Goal: Task Accomplishment & Management: Manage account settings

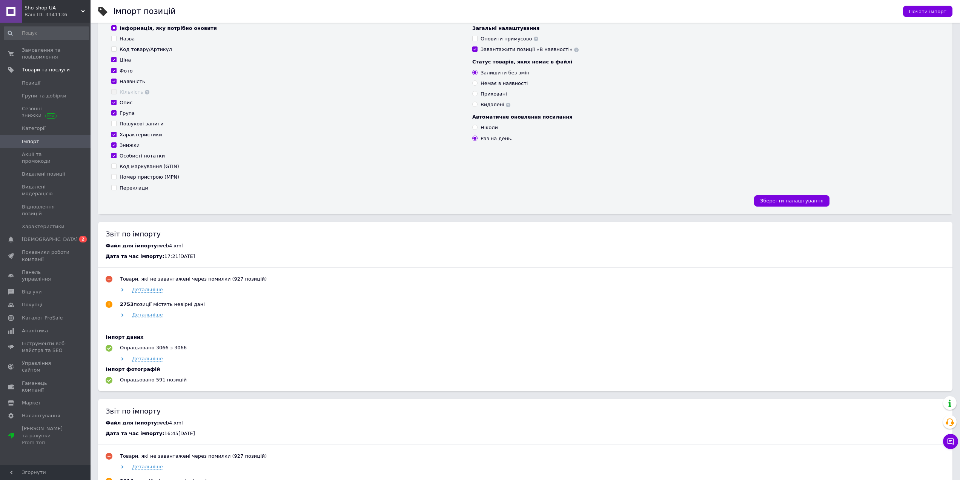
click at [580, 190] on div "Інформація, яку потрібно оновити Назва Код товару/Артикул Ціна Фото Наявність К…" at bounding box center [468, 115] width 741 height 197
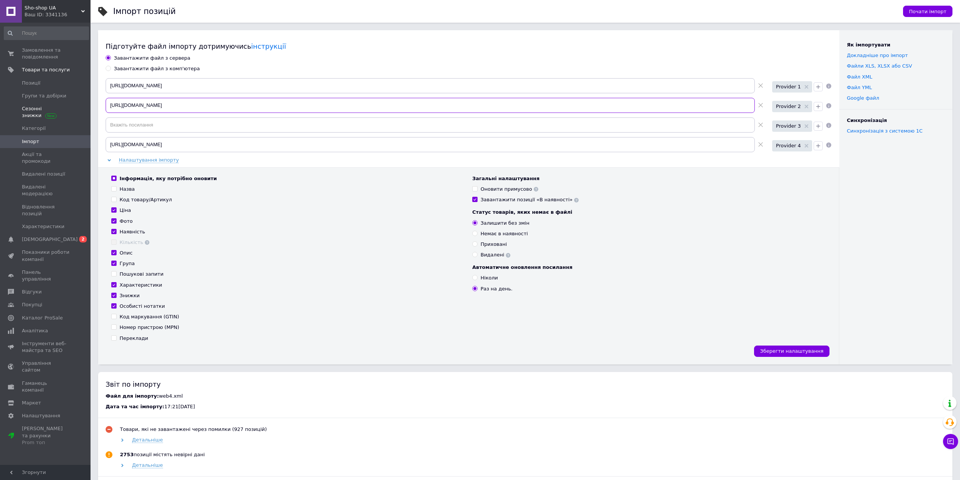
drag, startPoint x: 225, startPoint y: 108, endPoint x: 84, endPoint y: 105, distance: 141.5
click at [84, 105] on div "Sho-shop UA Ваш ID: 3341136 Сайт Sho-shop UA Кабінет покупця Перевірити стан си…" at bounding box center [480, 481] width 960 height 963
click at [172, 92] on input "[URL][DOMAIN_NAME]" at bounding box center [430, 85] width 649 height 15
click at [126, 188] on div "Назва" at bounding box center [127, 189] width 15 height 7
click at [116, 188] on input "Назва" at bounding box center [113, 188] width 5 height 5
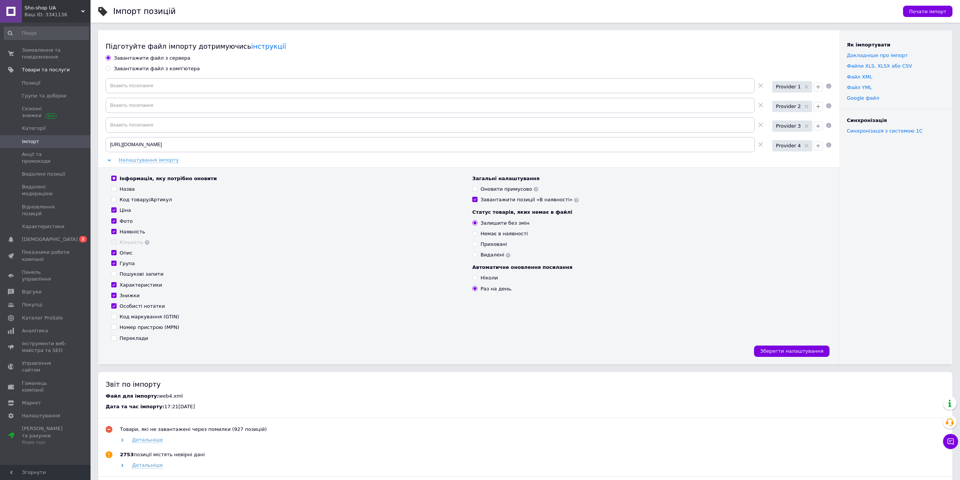
checkbox input "true"
click at [133, 200] on div "Код товару/Артикул" at bounding box center [146, 199] width 52 height 7
click at [116, 200] on input "Код товару/Артикул" at bounding box center [113, 199] width 5 height 5
checkbox input "true"
click at [131, 338] on div "Переклади" at bounding box center [134, 338] width 29 height 7
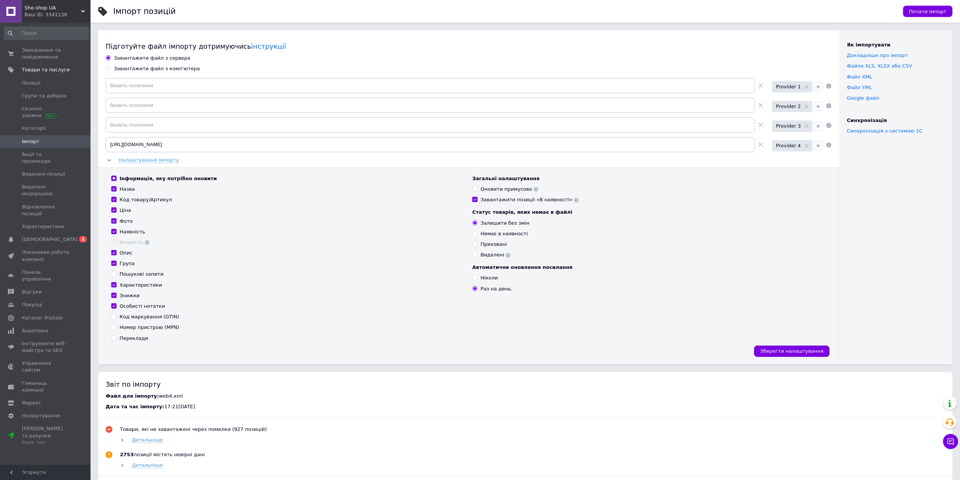
click at [116, 338] on input "Переклади" at bounding box center [113, 337] width 5 height 5
checkbox input "true"
click at [907, 12] on div "Почати імпорт" at bounding box center [924, 11] width 57 height 23
click at [920, 6] on button "Почати імпорт" at bounding box center [927, 11] width 49 height 11
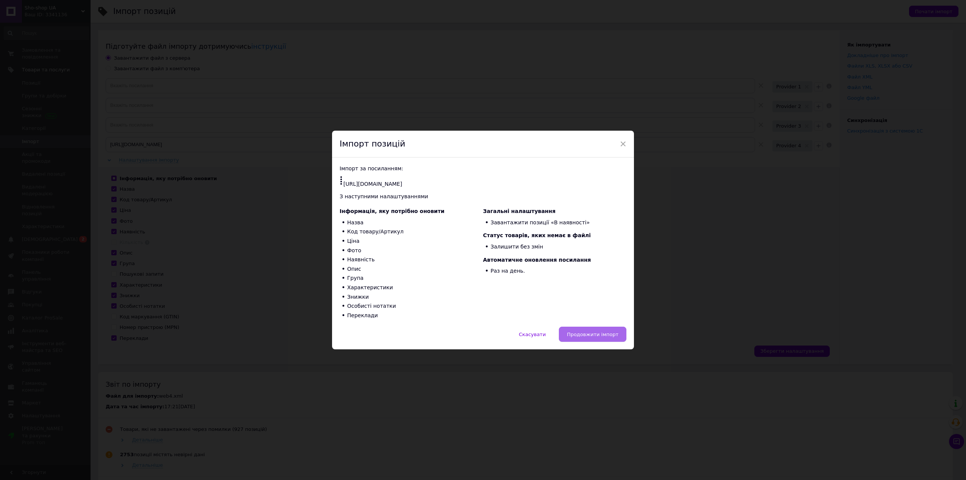
click at [621, 333] on button "Продовжити імпорт" at bounding box center [593, 333] width 68 height 15
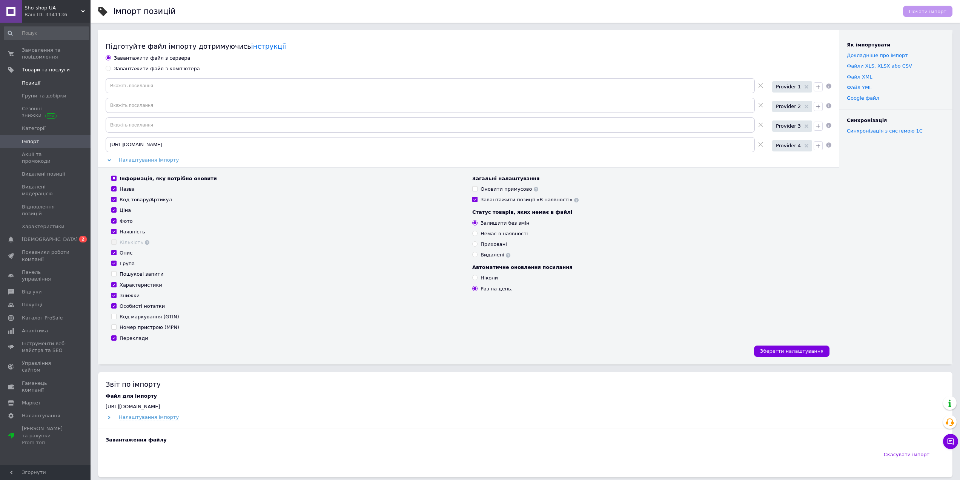
click at [43, 81] on span "Позиції" at bounding box center [46, 83] width 48 height 7
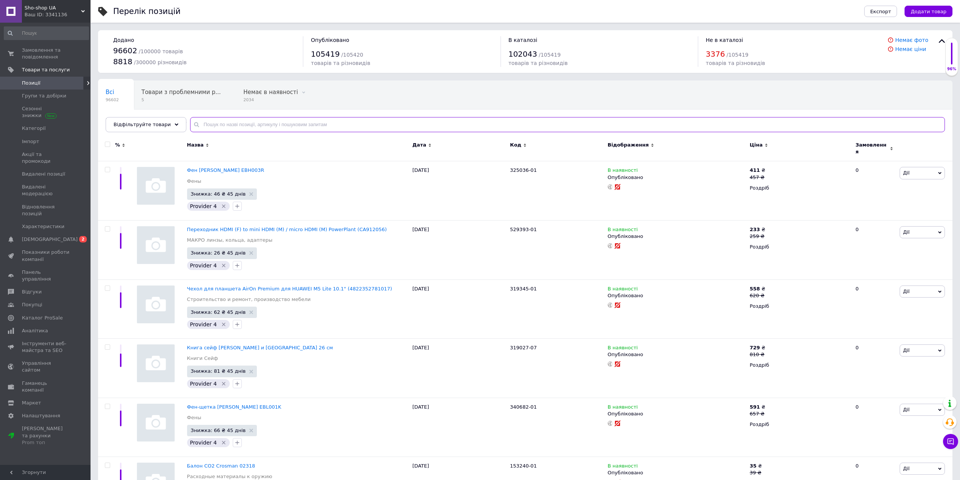
click at [251, 126] on input "text" at bounding box center [567, 124] width 755 height 15
paste input "916037-01"
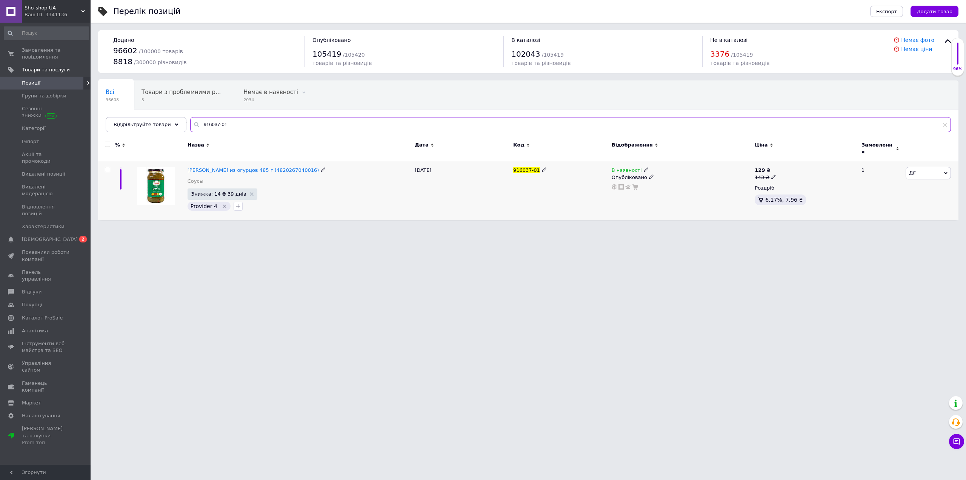
type input "916037-01"
click at [644, 168] on icon at bounding box center [646, 169] width 5 height 5
click at [661, 173] on li "Немає в наявності" at bounding box center [687, 176] width 72 height 11
click at [624, 223] on div "Перелік позицій Експорт Додати товар Додано 96602 / 100000 товарів 8818 / 30000…" at bounding box center [528, 114] width 875 height 228
click at [57, 53] on span "Замовлення та повідомлення" at bounding box center [46, 54] width 48 height 14
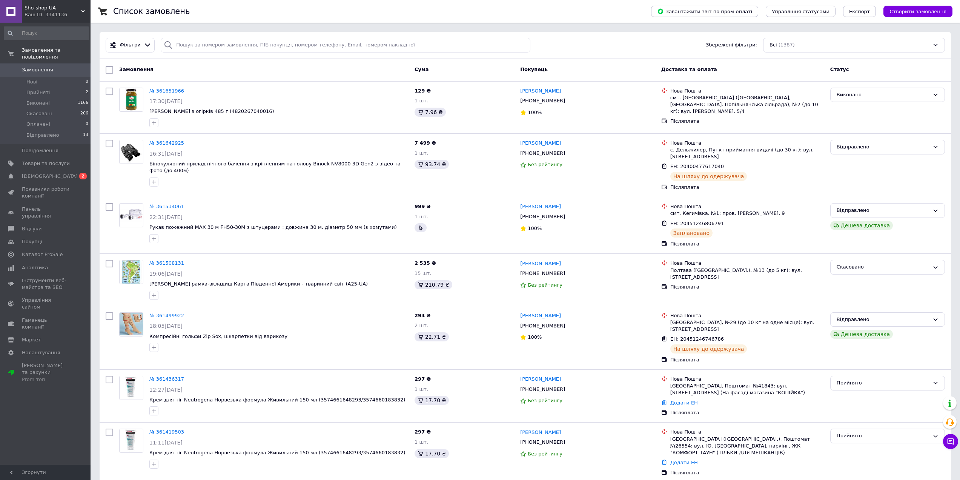
click at [48, 66] on span "Замовлення" at bounding box center [37, 69] width 31 height 7
click at [57, 173] on span "[DEMOGRAPHIC_DATA]" at bounding box center [46, 176] width 48 height 7
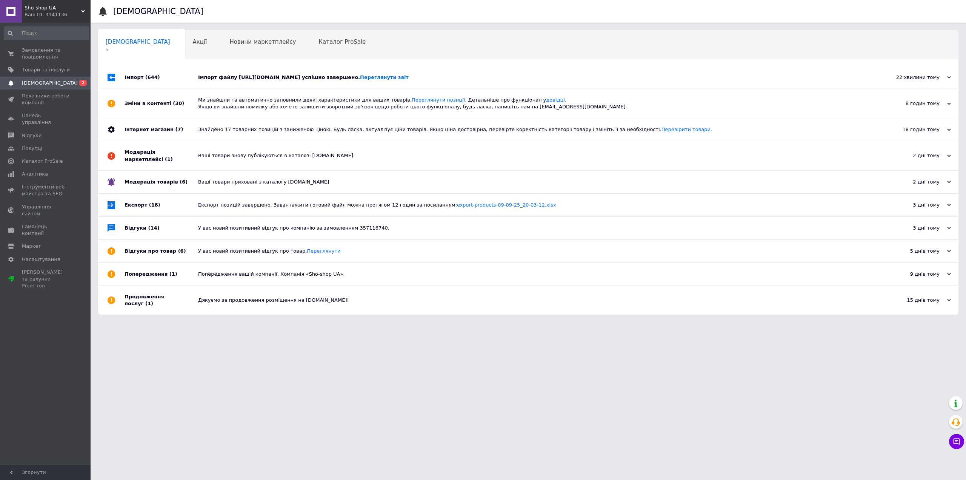
click at [254, 79] on div "Імпорт файлу [URL][DOMAIN_NAME] успішно завершено. Переглянути звіт" at bounding box center [536, 77] width 677 height 7
